Goal: Task Accomplishment & Management: Use online tool/utility

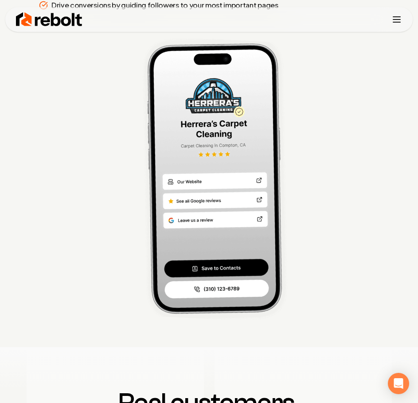
scroll to position [3236, 0]
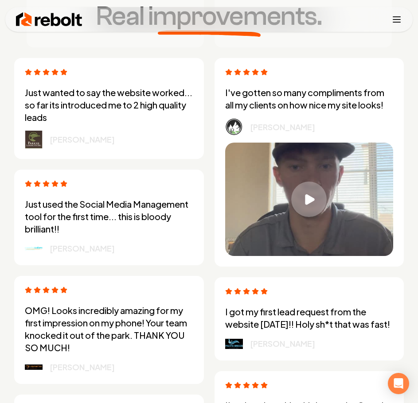
click at [396, 16] on icon "Toggle mobile menu" at bounding box center [396, 19] width 11 height 11
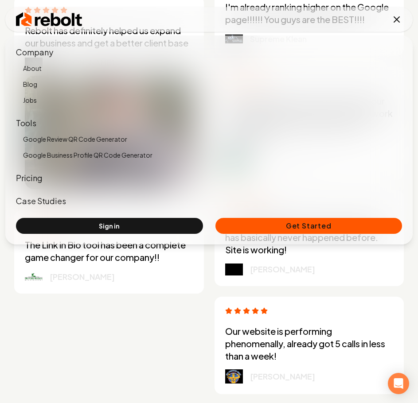
scroll to position [3679, 0]
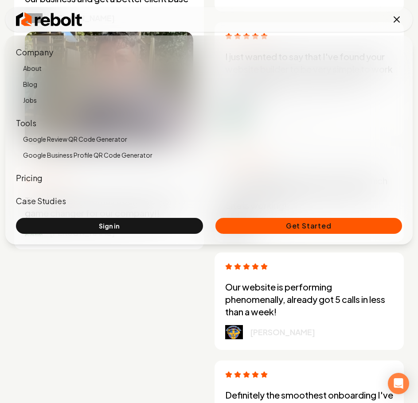
click at [395, 18] on icon "Toggle mobile menu" at bounding box center [396, 19] width 5 height 5
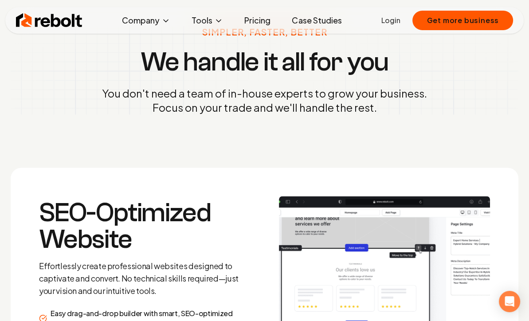
scroll to position [1024, 0]
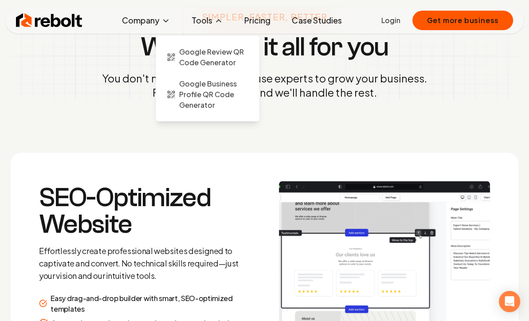
click at [217, 19] on icon at bounding box center [218, 20] width 9 height 9
click at [220, 63] on span "Google Review QR Code Generator" at bounding box center [213, 57] width 69 height 21
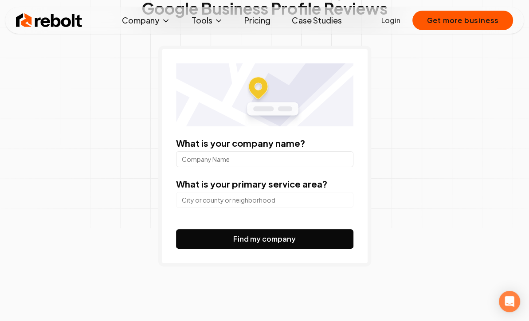
scroll to position [89, 0]
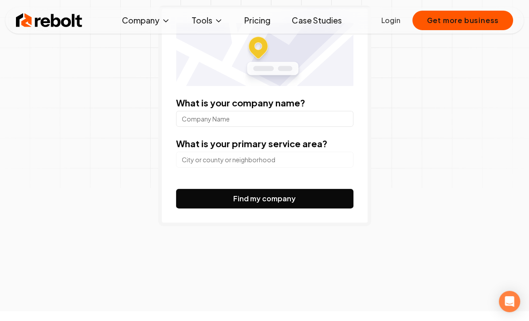
click at [249, 160] on input "search" at bounding box center [264, 160] width 177 height 16
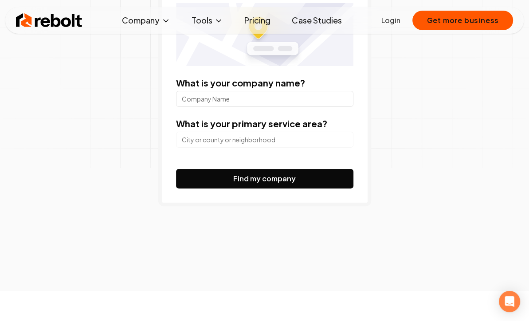
scroll to position [133, 0]
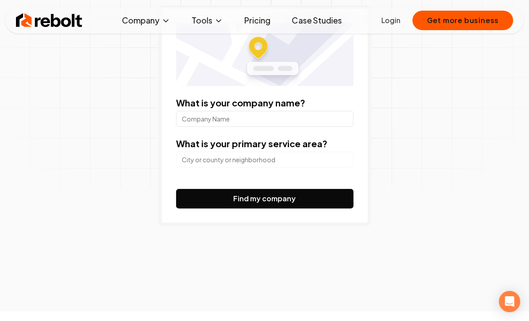
click at [234, 138] on label "What is your primary service area?" at bounding box center [251, 143] width 151 height 11
click at [242, 130] on form "What is your company name? What is your primary service area? Find my company" at bounding box center [264, 153] width 177 height 112
click at [254, 125] on input "What is your company name?" at bounding box center [264, 119] width 177 height 16
type input "Jersey Mike's"
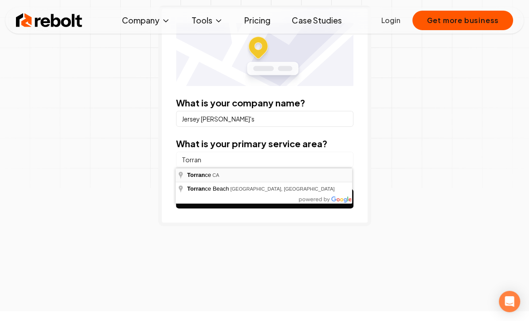
type input "Torrance, CA"
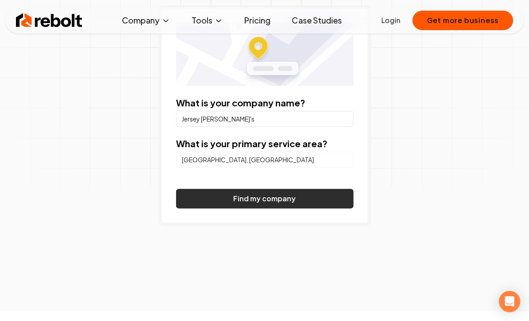
click at [225, 193] on button "Find my company" at bounding box center [264, 199] width 177 height 20
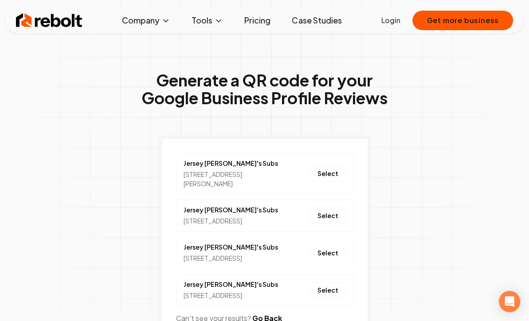
scroll to position [0, 0]
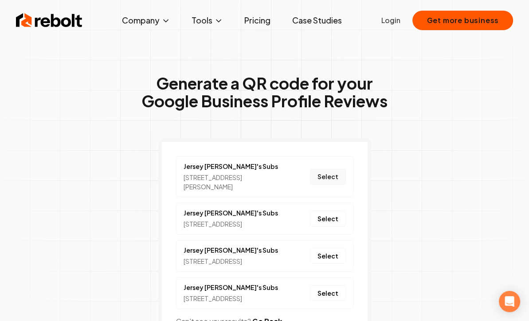
click at [326, 180] on button "Select" at bounding box center [328, 177] width 36 height 16
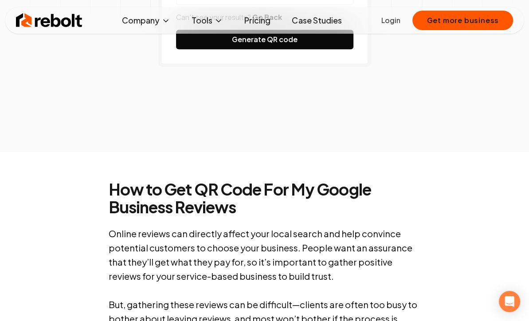
scroll to position [222, 0]
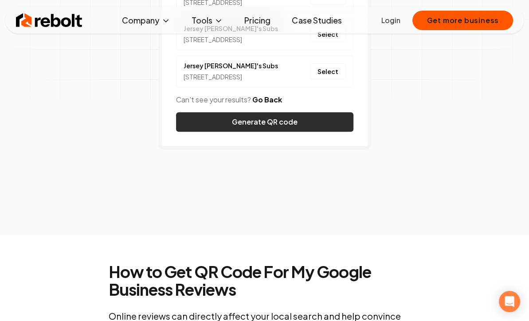
click at [277, 132] on button "Generate QR code" at bounding box center [264, 122] width 177 height 20
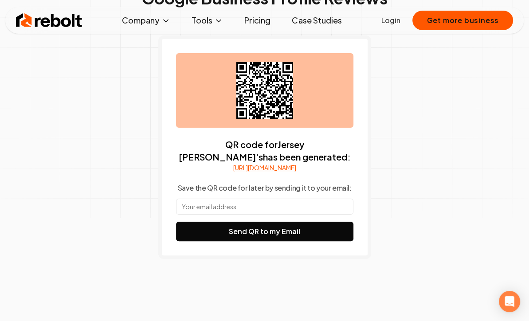
scroll to position [44, 0]
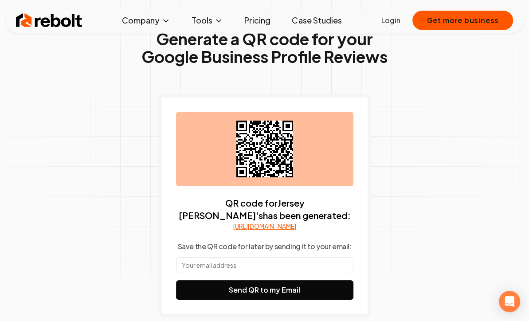
click at [254, 231] on link "https://search.google.com/local/writereview?placeid=ChIJV24tcPZK3YARvo3dwA-LFQk" at bounding box center [264, 226] width 63 height 9
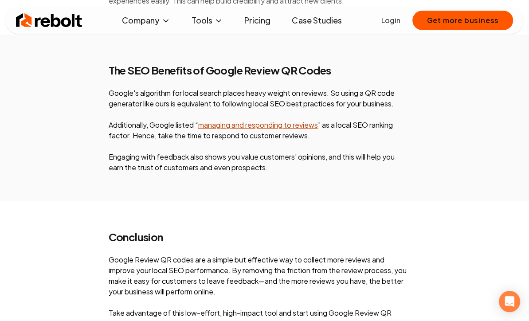
scroll to position [3635, 0]
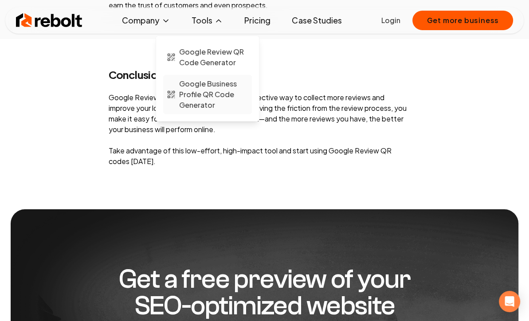
click at [243, 106] on span "Google Business Profile QR Code Generator" at bounding box center [213, 94] width 69 height 32
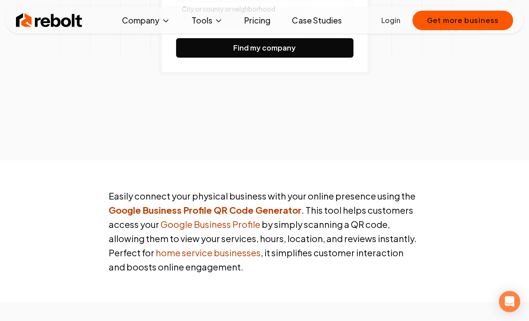
scroll to position [576, 0]
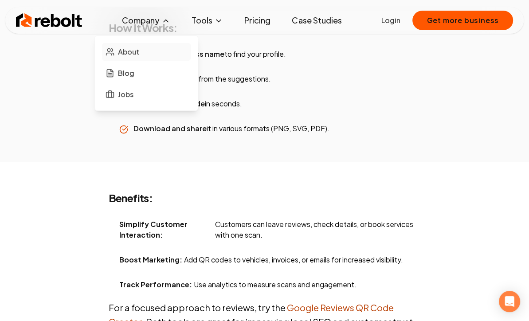
click at [128, 50] on span "About" at bounding box center [128, 52] width 21 height 11
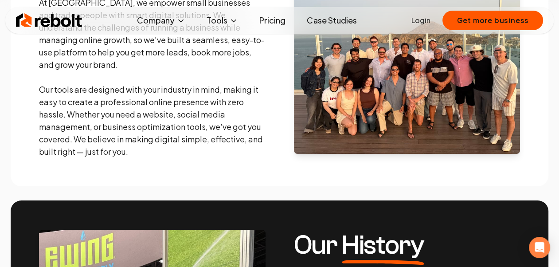
scroll to position [177, 0]
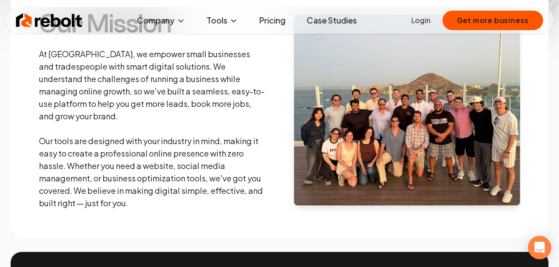
click at [418, 246] on icon "Open Intercom Messenger" at bounding box center [539, 248] width 10 height 12
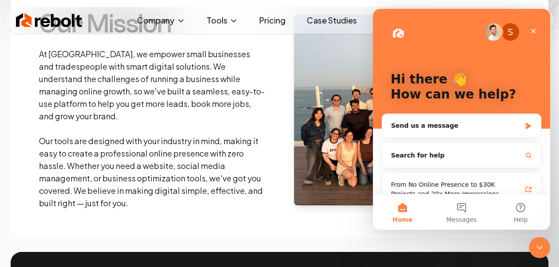
scroll to position [0, 0]
click at [418, 126] on div "Send us a message" at bounding box center [456, 125] width 130 height 9
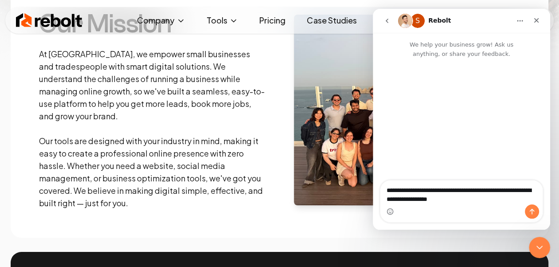
type textarea "**********"
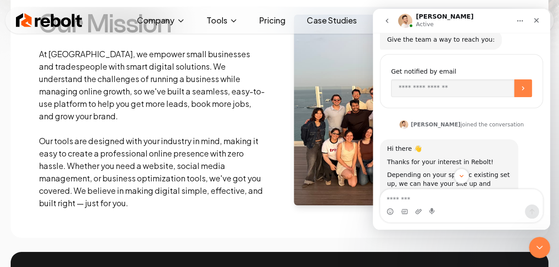
scroll to position [125, 0]
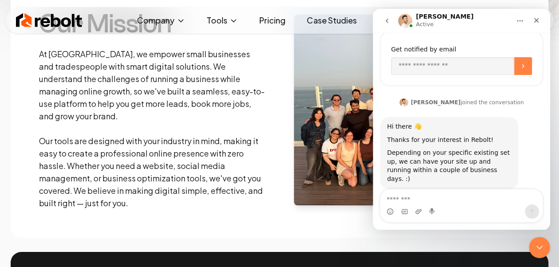
click at [418, 208] on div "Intercom messenger" at bounding box center [461, 211] width 162 height 14
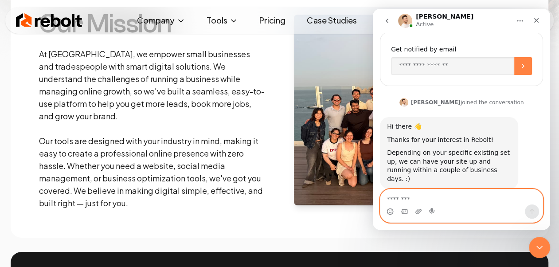
click at [418, 201] on textarea "Message…" at bounding box center [461, 196] width 162 height 15
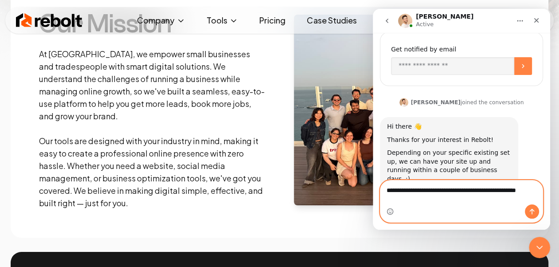
scroll to position [134, 0]
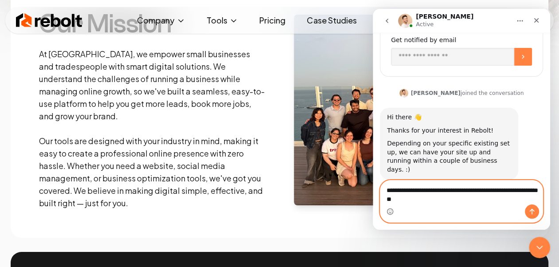
type textarea "**********"
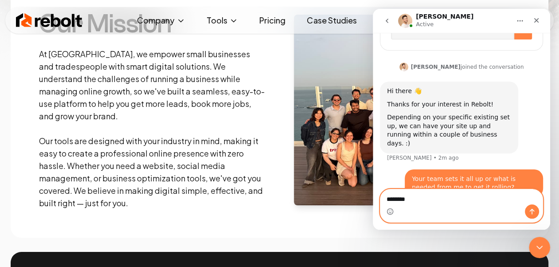
scroll to position [195, 0]
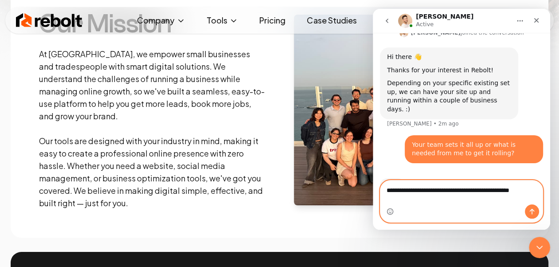
type textarea "**********"
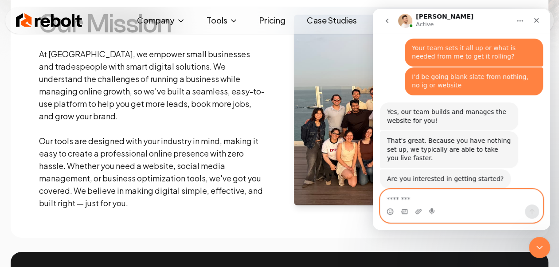
scroll to position [282, 0]
type textarea "*******"
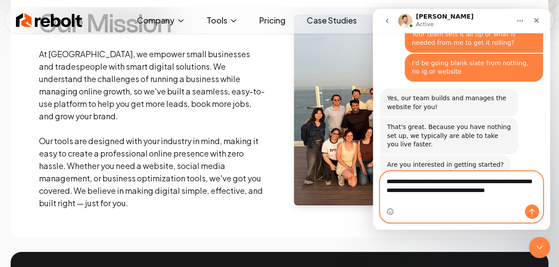
scroll to position [300, 0]
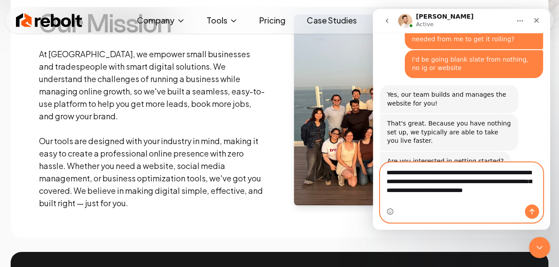
type textarea "**********"
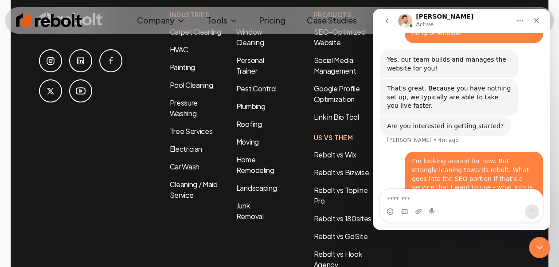
scroll to position [3003, 0]
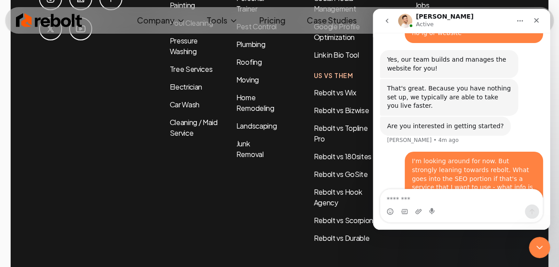
drag, startPoint x: 70, startPoint y: 219, endPoint x: 102, endPoint y: 216, distance: 33.0
click at [102, 216] on div "Industries Carpet Cleaning HVAC Painting Pool Cleaning Pressure Washing Tree Se…" at bounding box center [279, 115] width 481 height 334
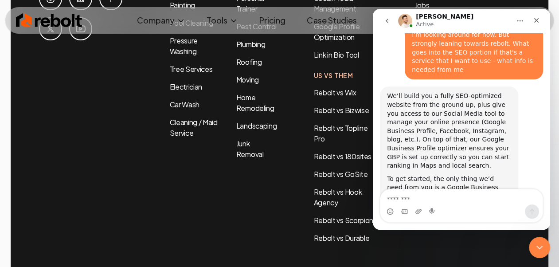
scroll to position [487, 0]
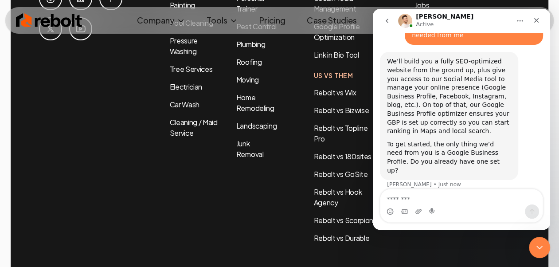
click at [388, 140] on div "To get started, the only thing we’d need from you is a Google Business Profile.…" at bounding box center [449, 157] width 124 height 35
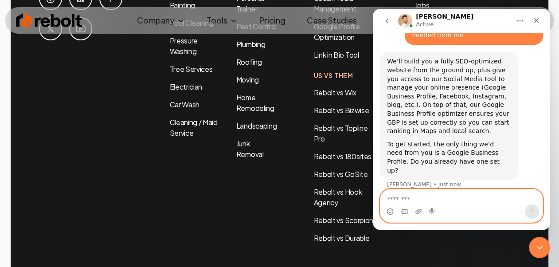
click at [418, 196] on textarea "Message…" at bounding box center [461, 196] width 162 height 15
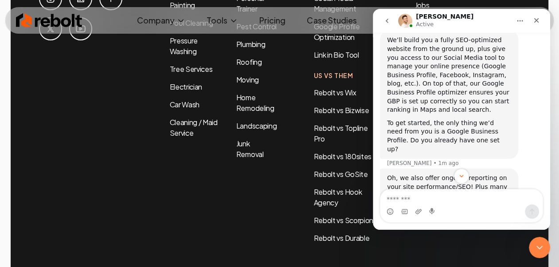
scroll to position [536, 0]
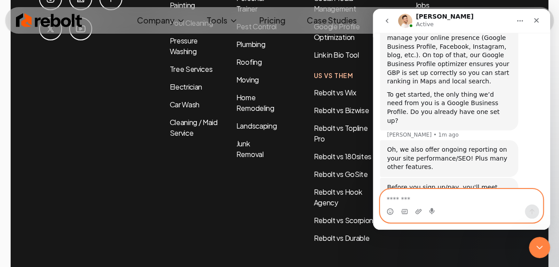
click at [418, 197] on textarea "Message…" at bounding box center [461, 196] width 162 height 15
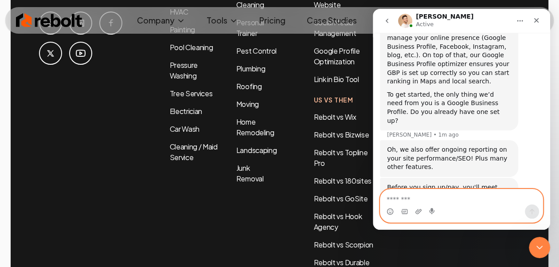
scroll to position [2959, 0]
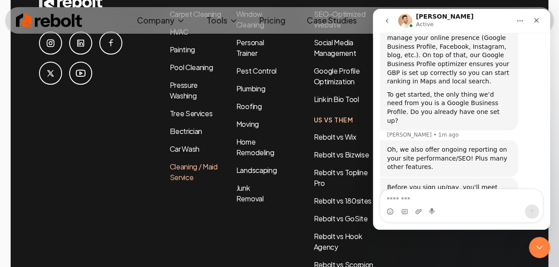
click at [187, 162] on link "Cleaning / Maid Service" at bounding box center [194, 172] width 48 height 20
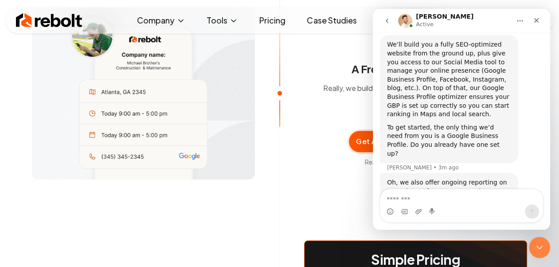
scroll to position [492, 0]
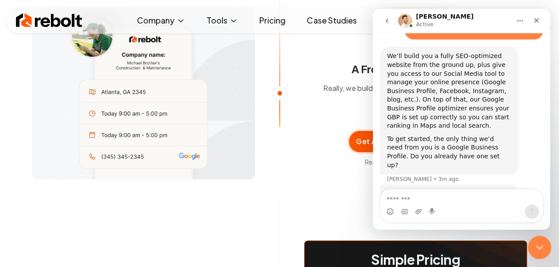
drag, startPoint x: 542, startPoint y: 243, endPoint x: 530, endPoint y: 239, distance: 12.5
click at [418, 243] on icon "Close Intercom Messenger" at bounding box center [538, 246] width 11 height 11
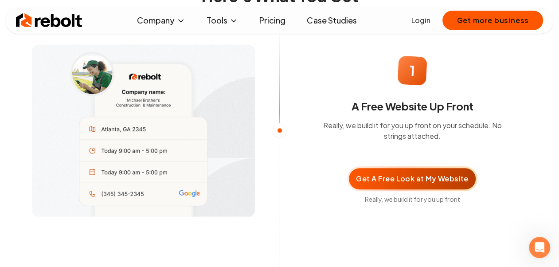
scroll to position [576, 0]
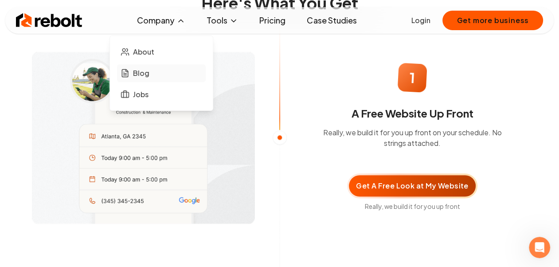
click at [156, 72] on link "Blog" at bounding box center [161, 73] width 89 height 18
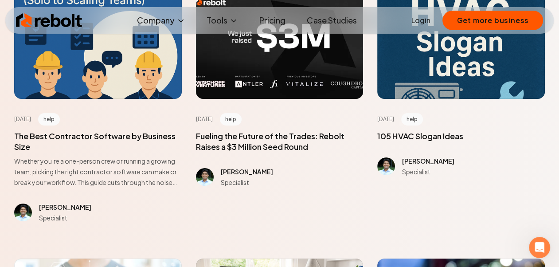
scroll to position [177, 0]
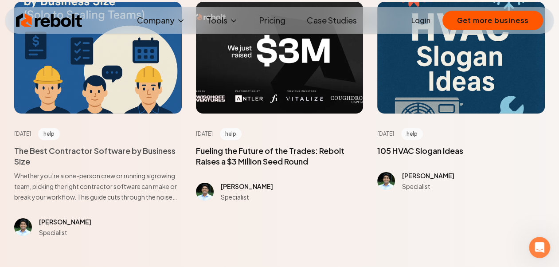
click at [145, 150] on span at bounding box center [98, 173] width 168 height 57
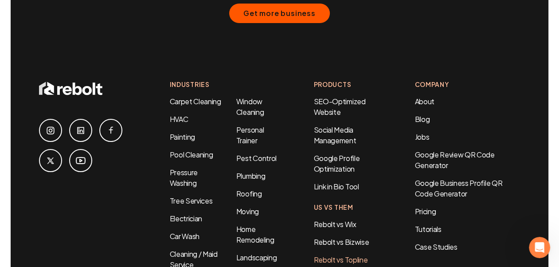
scroll to position [2704, 0]
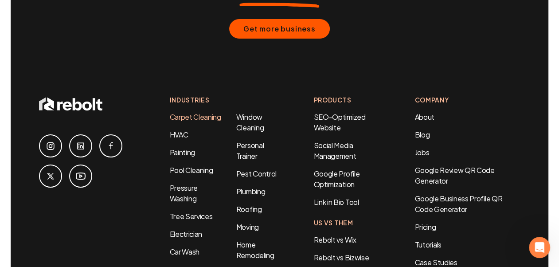
click at [190, 112] on link "Carpet Cleaning" at bounding box center [195, 116] width 51 height 9
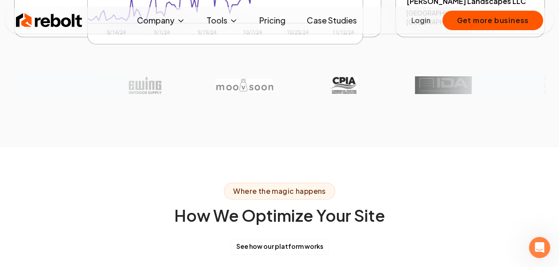
scroll to position [1995, 0]
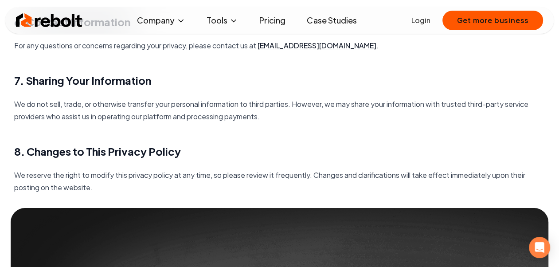
scroll to position [798, 0]
